Goal: Transaction & Acquisition: Purchase product/service

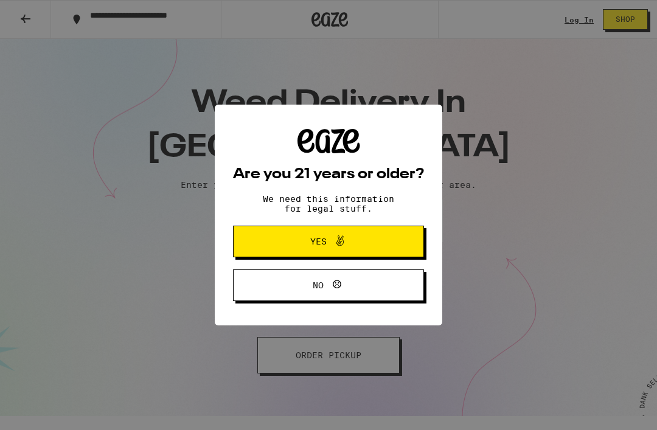
click at [272, 251] on button "Yes" at bounding box center [328, 242] width 191 height 32
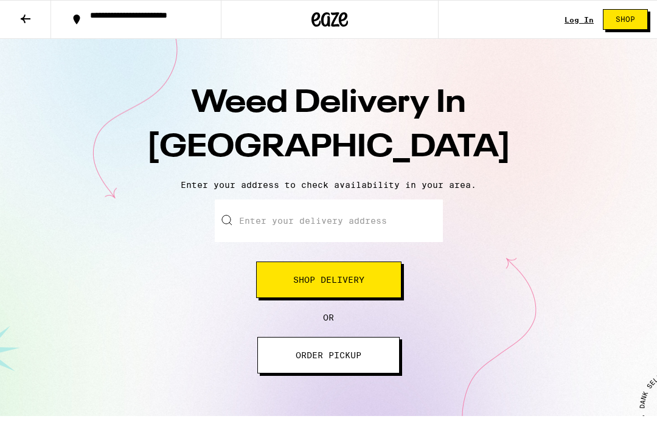
click at [288, 226] on input "Enter your delivery address" at bounding box center [329, 221] width 228 height 43
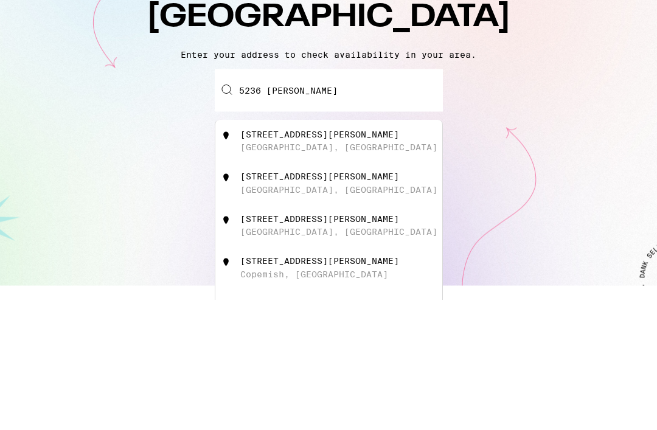
click at [382, 261] on div "[STREET_ADDRESS][PERSON_NAME]" at bounding box center [348, 272] width 217 height 23
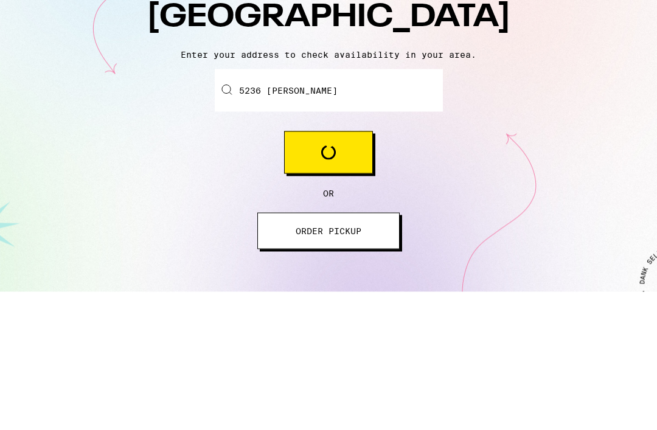
type input "[STREET_ADDRESS][PERSON_NAME]"
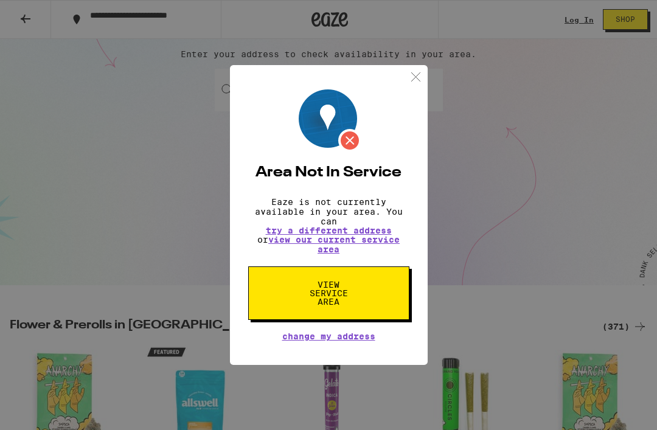
click at [381, 298] on button "View Service Area" at bounding box center [328, 294] width 161 height 54
